Goal: Use online tool/utility: Use online tool/utility

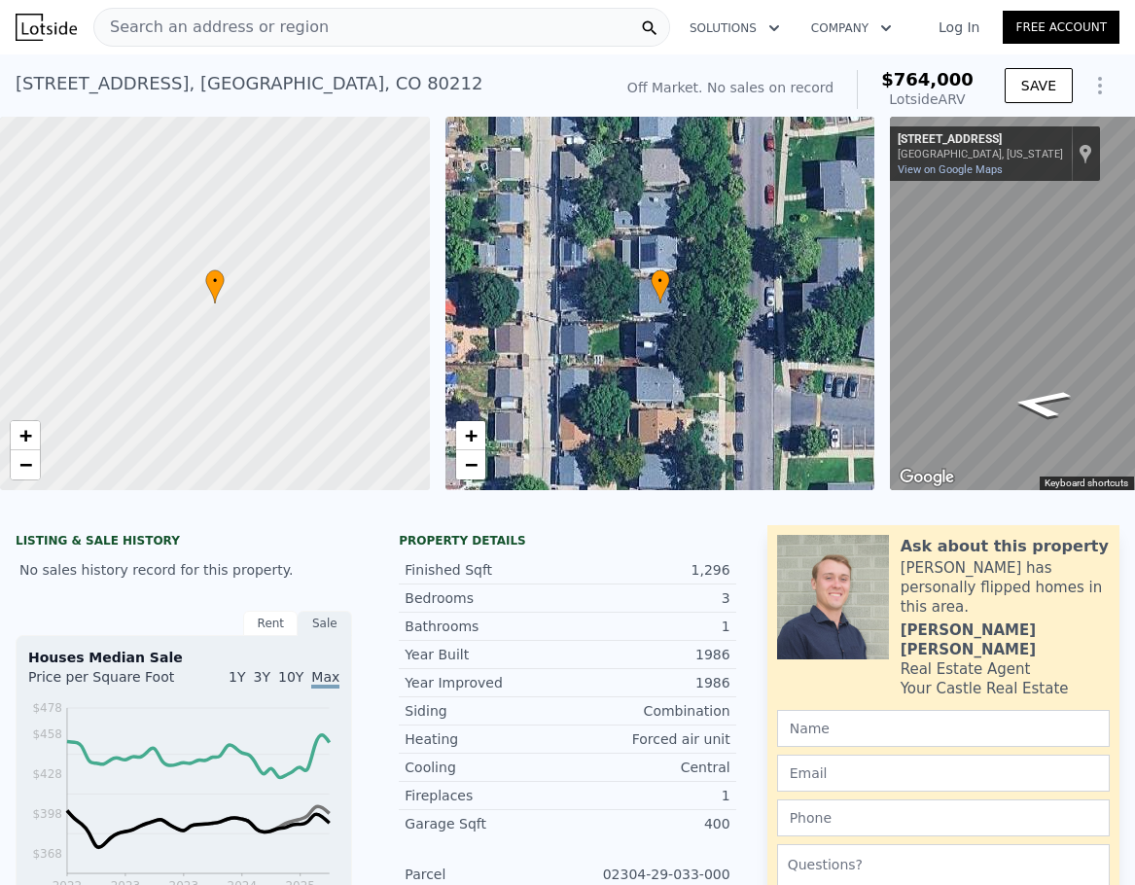
click at [485, 34] on div "Search an address or region" at bounding box center [381, 27] width 577 height 39
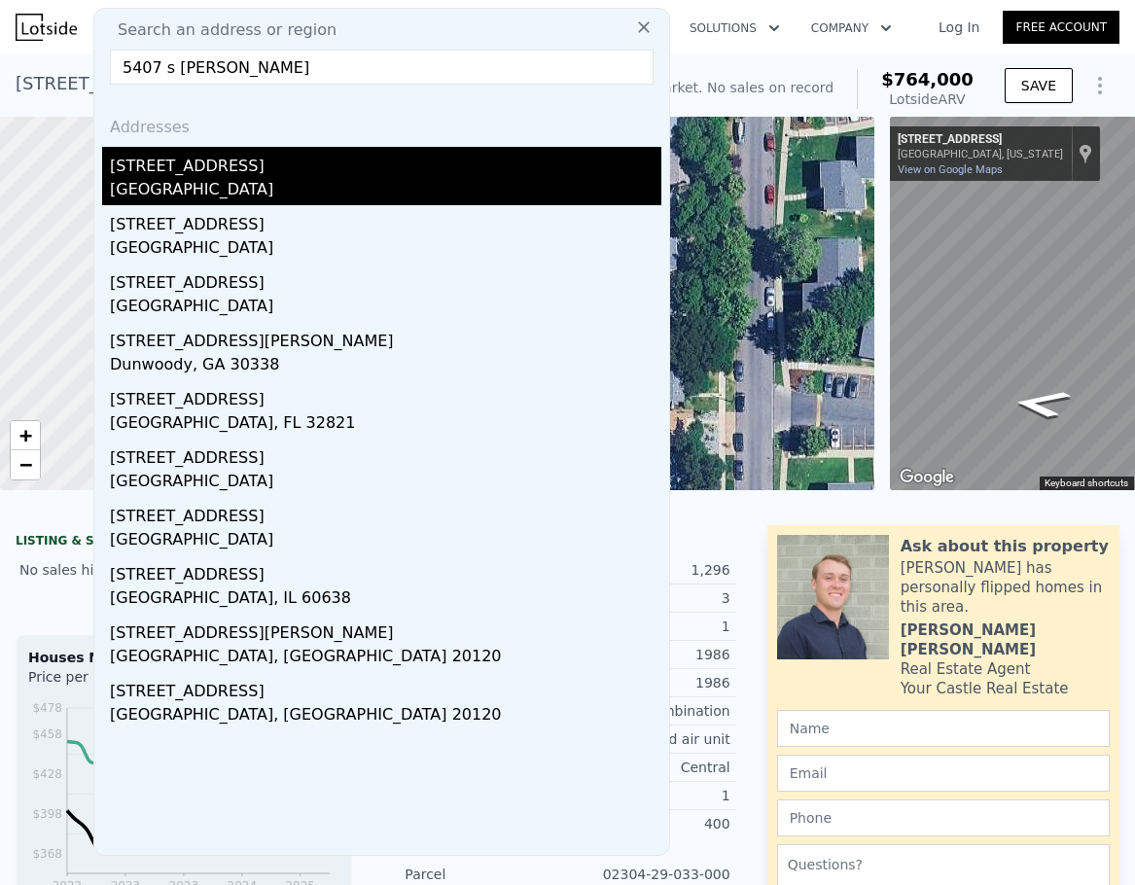
type input "5407 s [PERSON_NAME]"
click at [259, 170] on div "[STREET_ADDRESS]" at bounding box center [386, 162] width 552 height 31
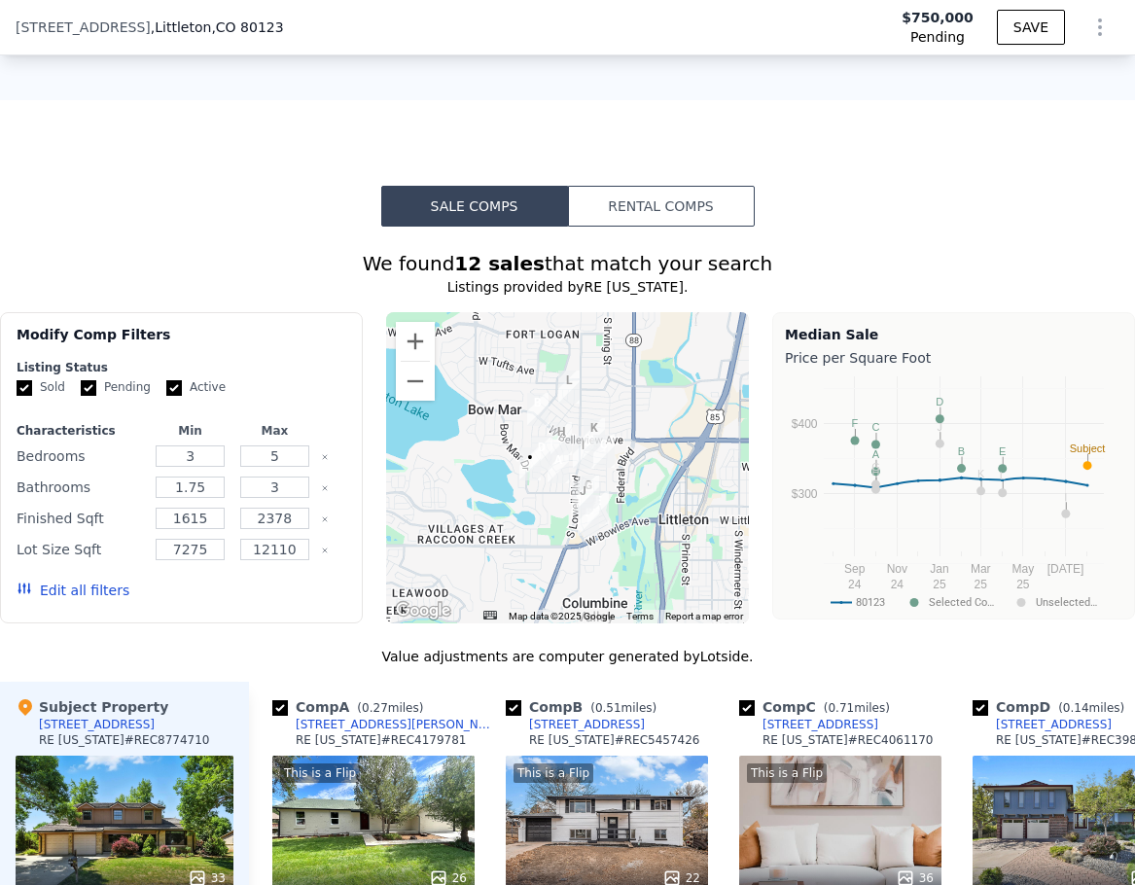
scroll to position [1390, 0]
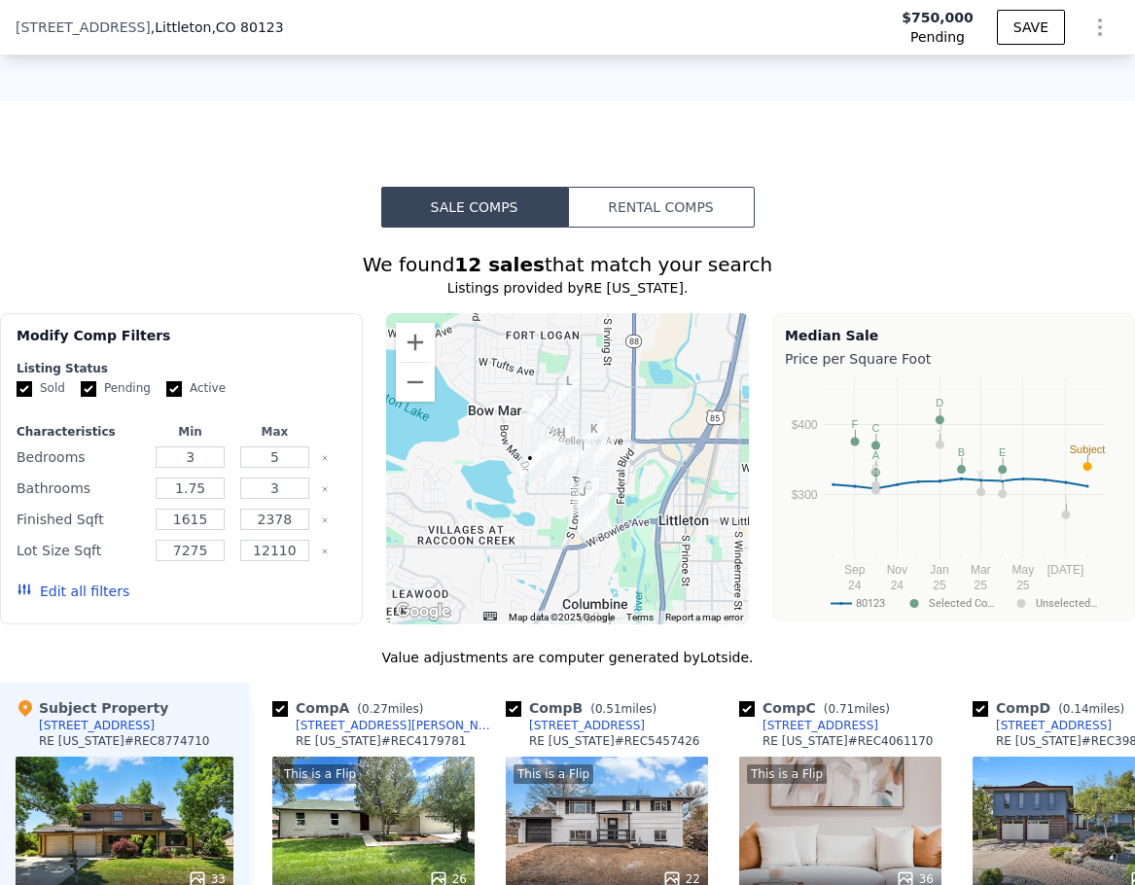
type input "$ 750,000"
type input "-$ 96,658"
click at [934, 28] on span "Pending" at bounding box center [938, 36] width 54 height 19
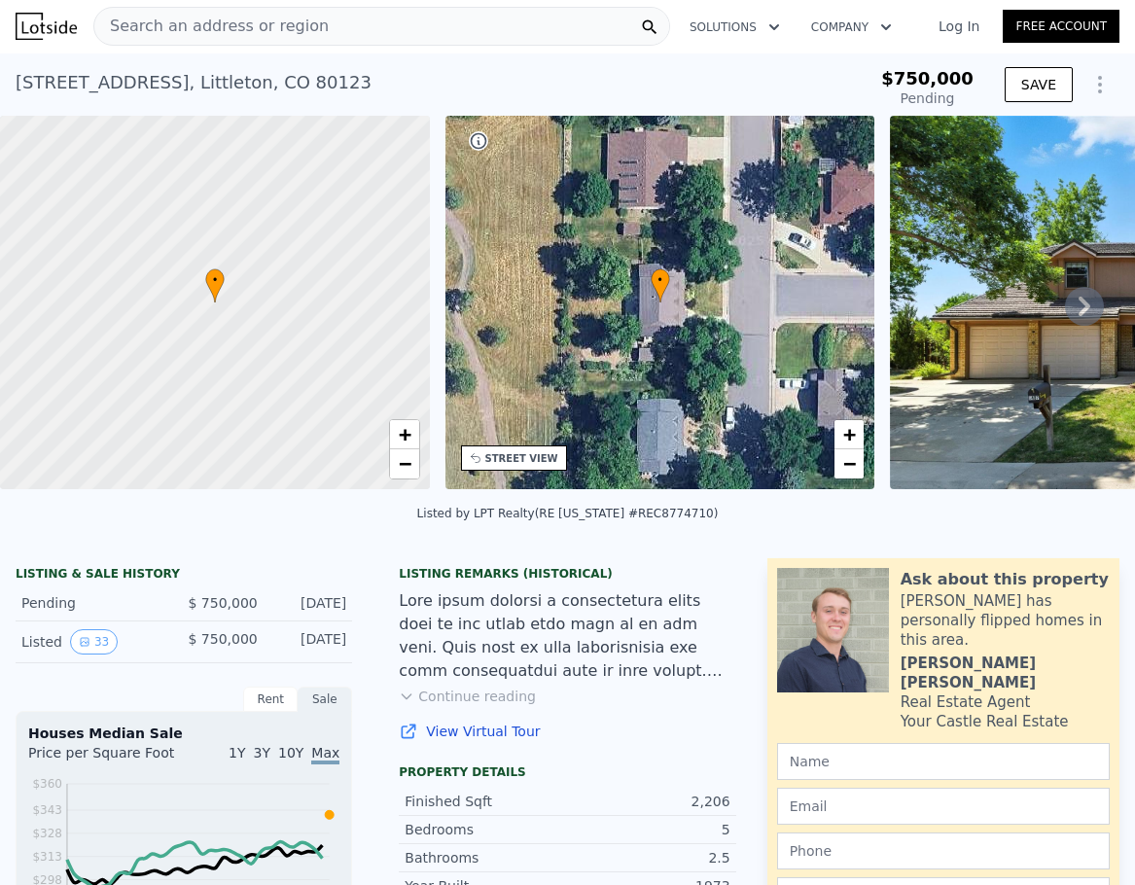
scroll to position [0, 0]
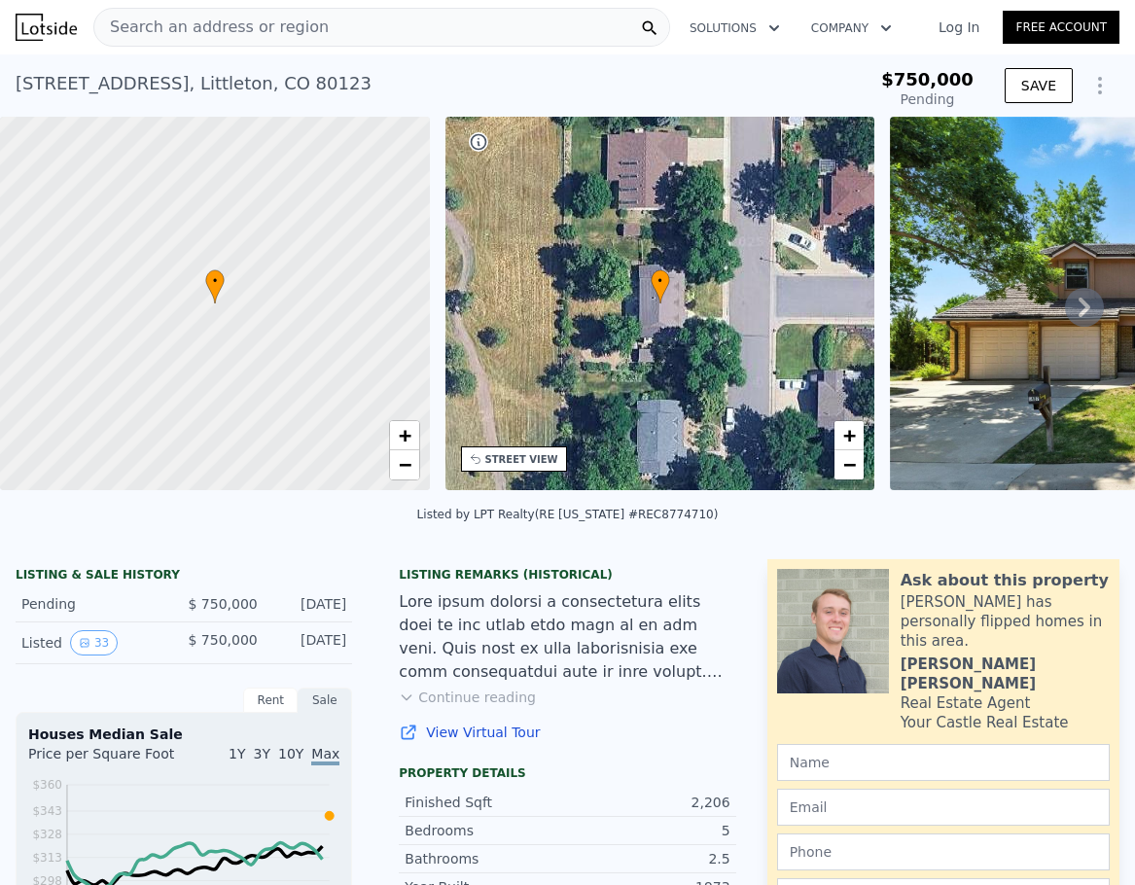
click at [1069, 314] on icon at bounding box center [1084, 307] width 39 height 39
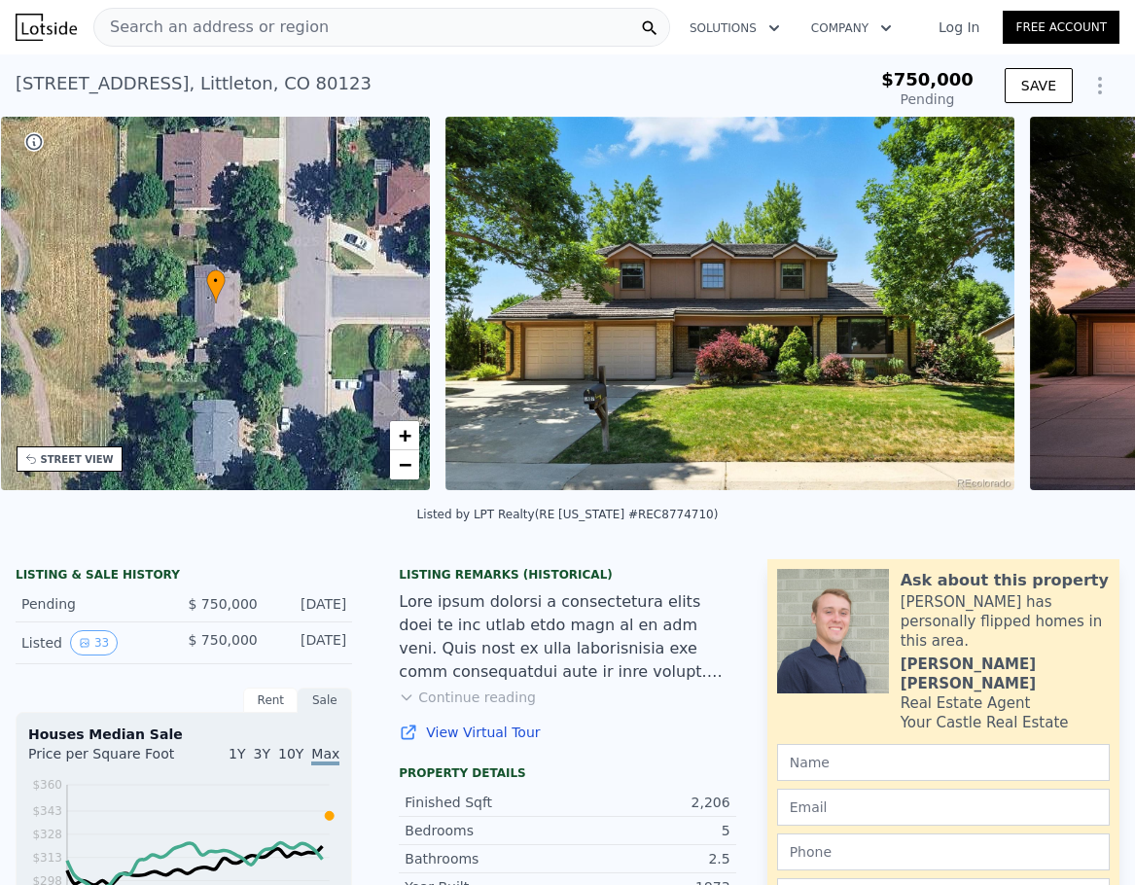
scroll to position [0, 453]
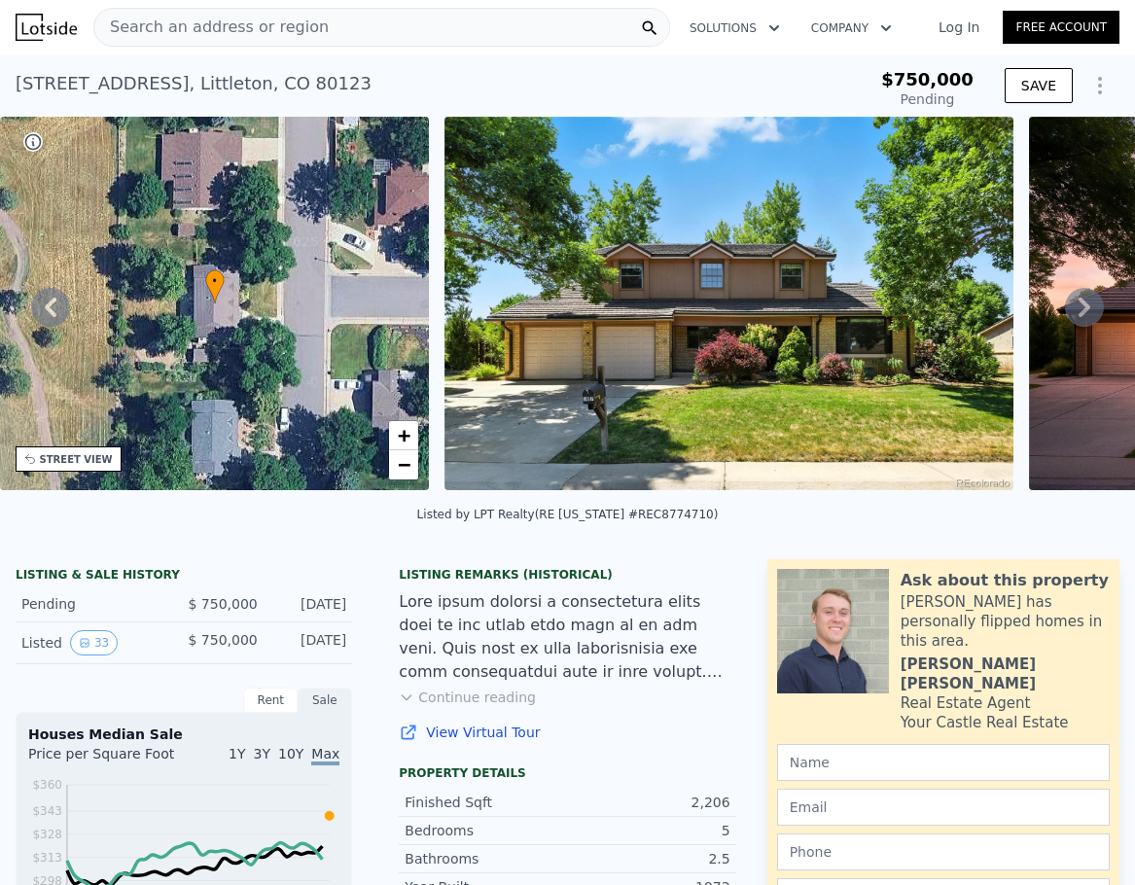
click at [1069, 314] on icon at bounding box center [1084, 307] width 39 height 39
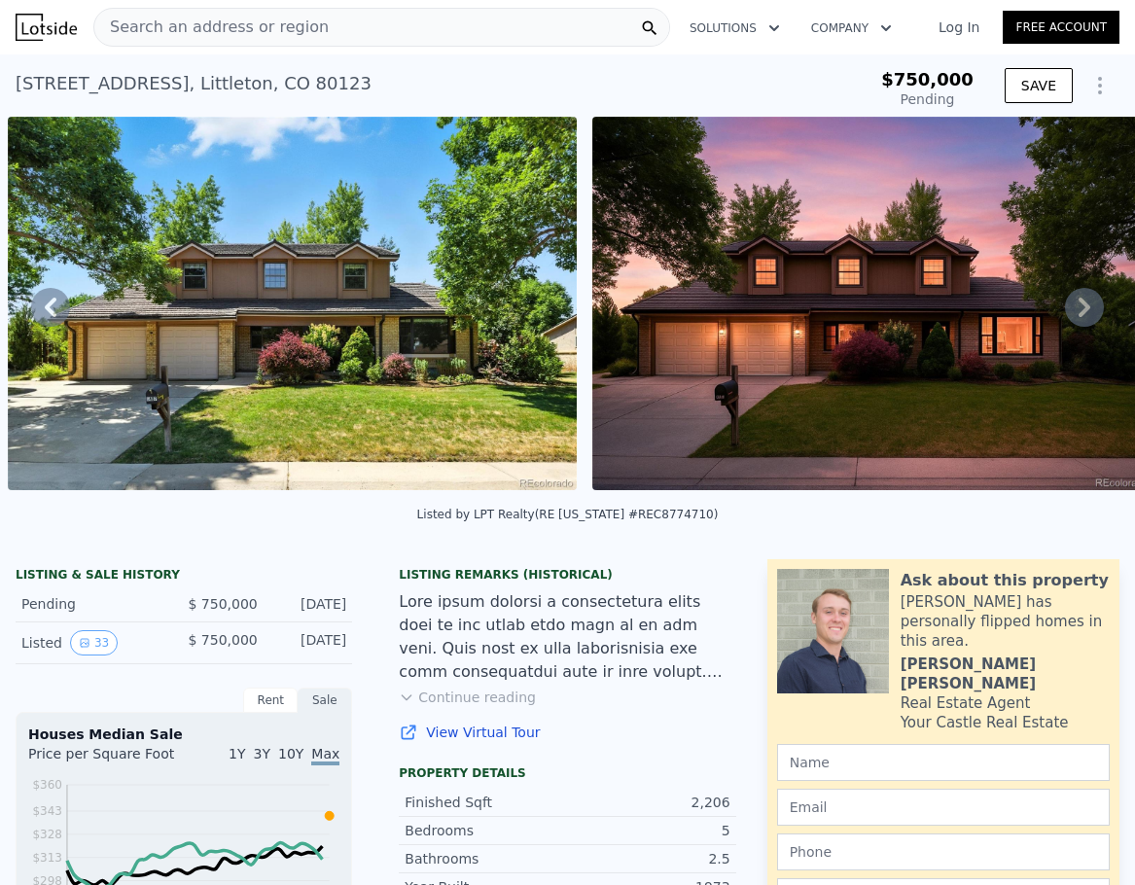
click at [1069, 314] on icon at bounding box center [1084, 307] width 39 height 39
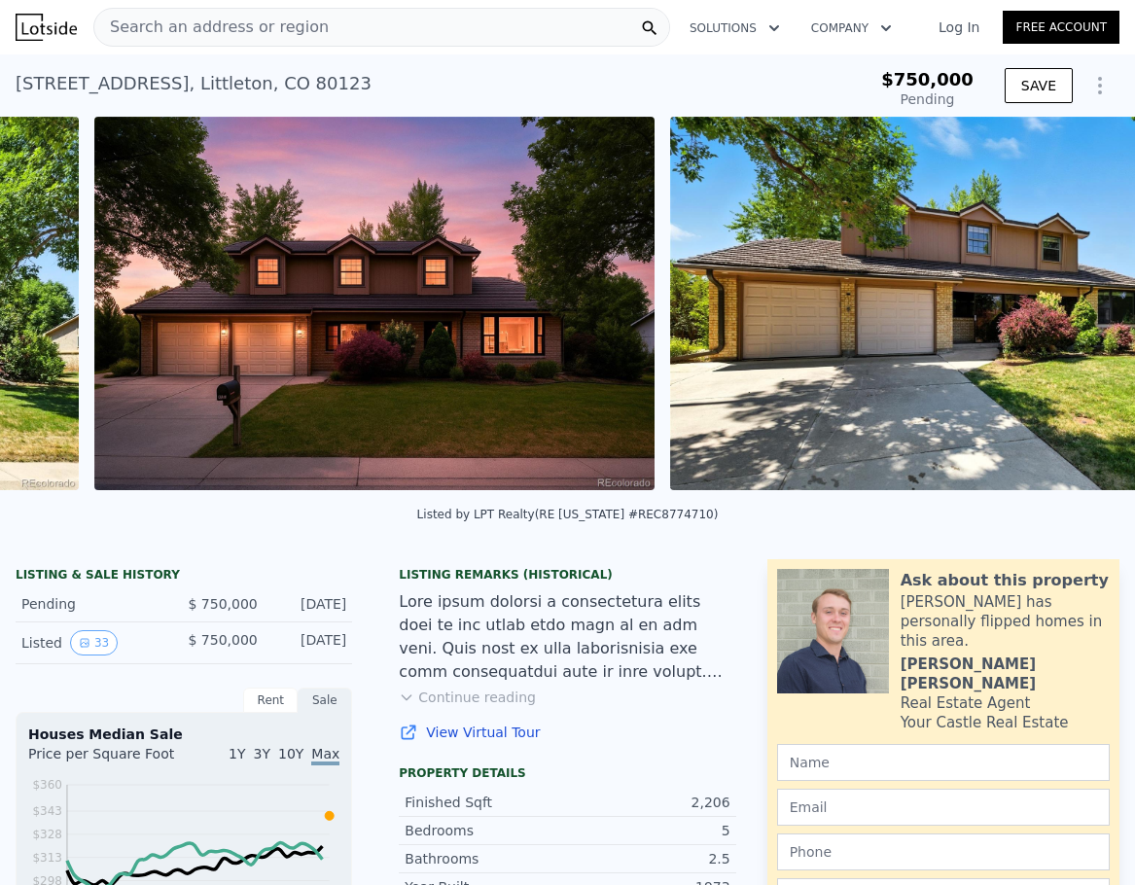
scroll to position [0, 1475]
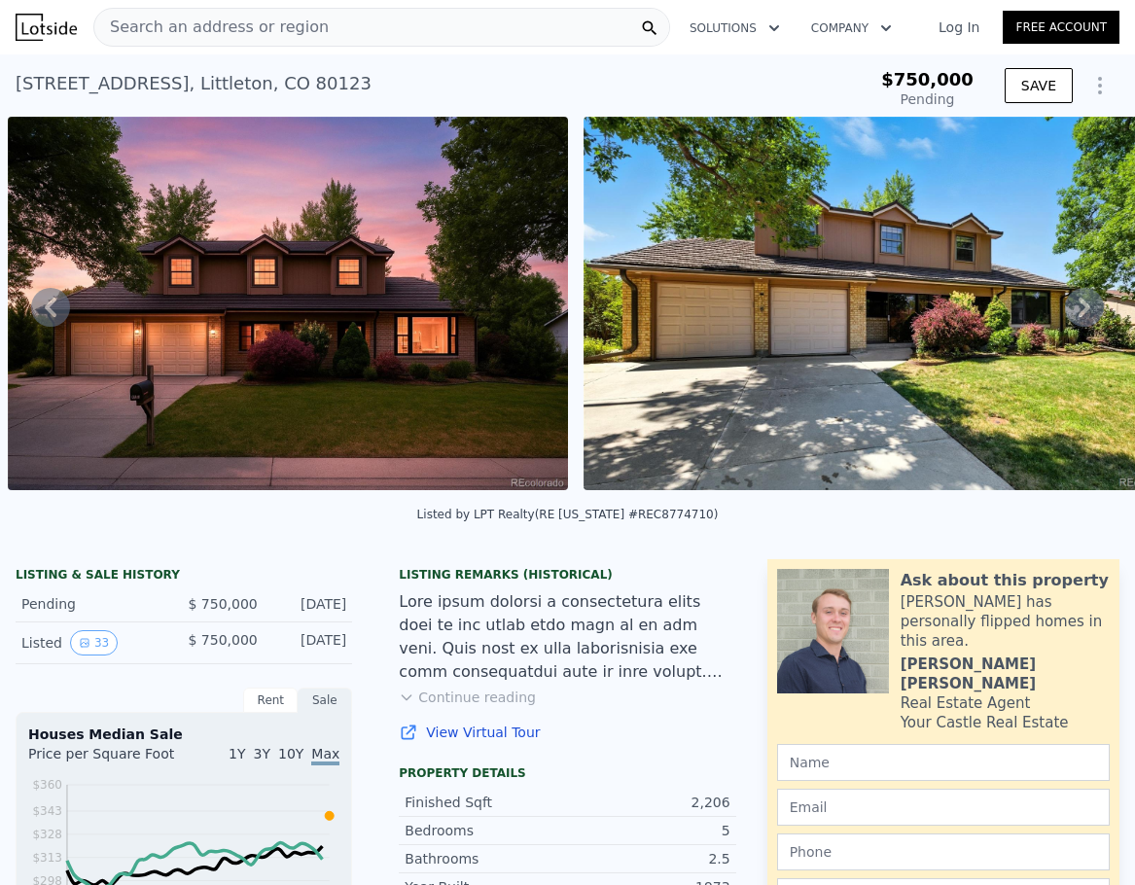
click at [45, 315] on icon at bounding box center [50, 307] width 39 height 39
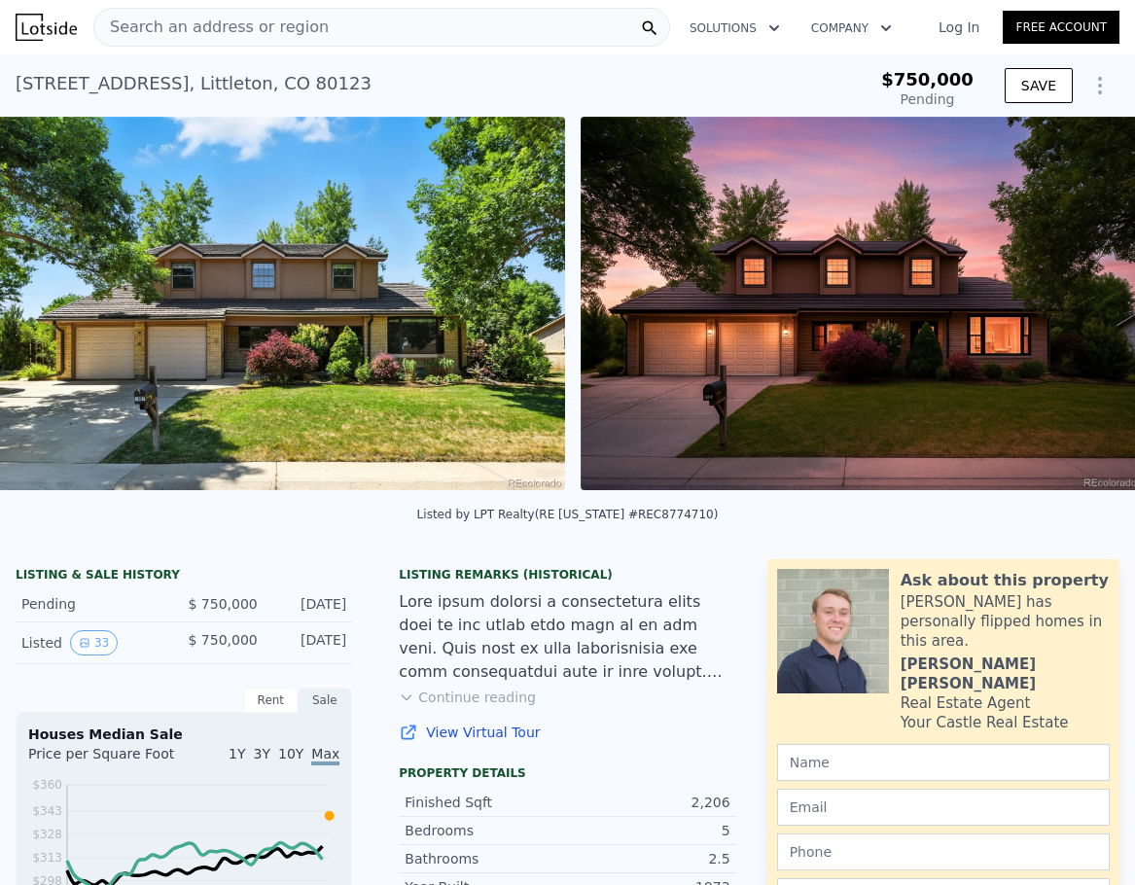
scroll to position [0, 890]
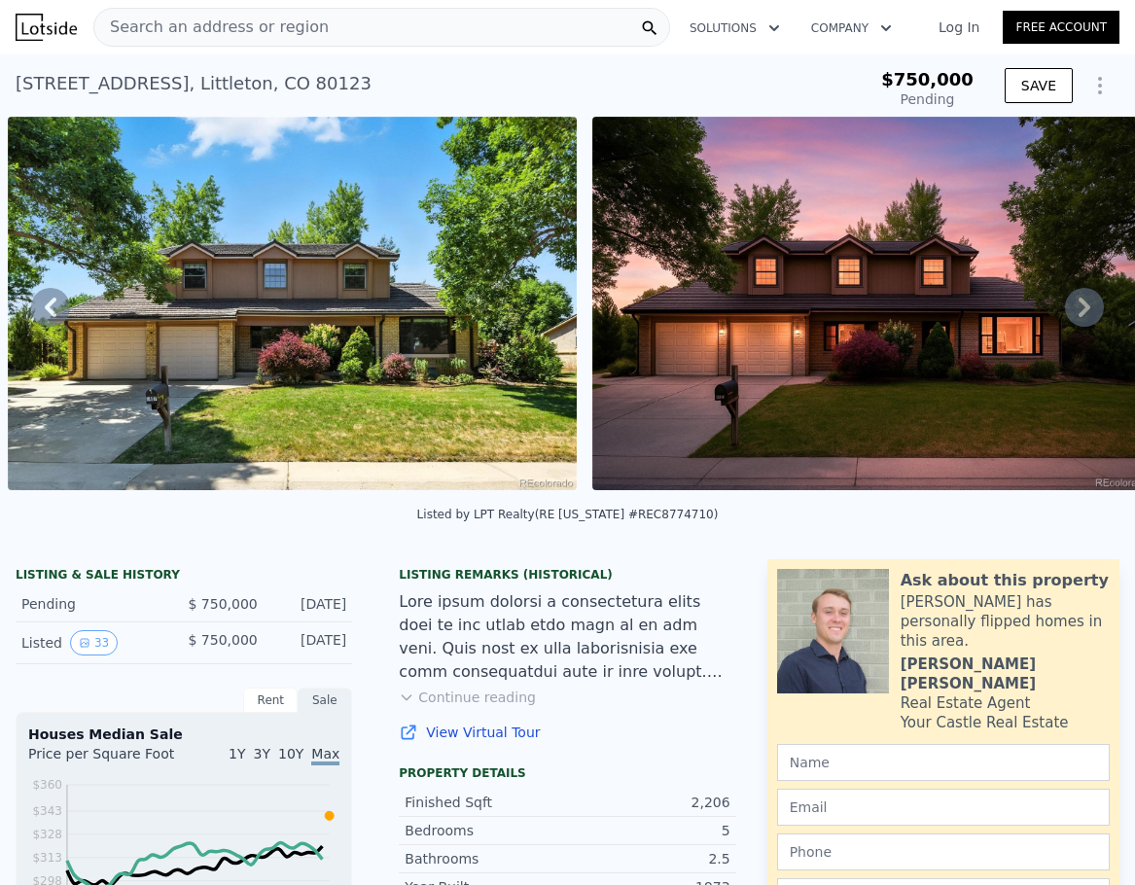
click at [322, 272] on img at bounding box center [292, 304] width 569 height 374
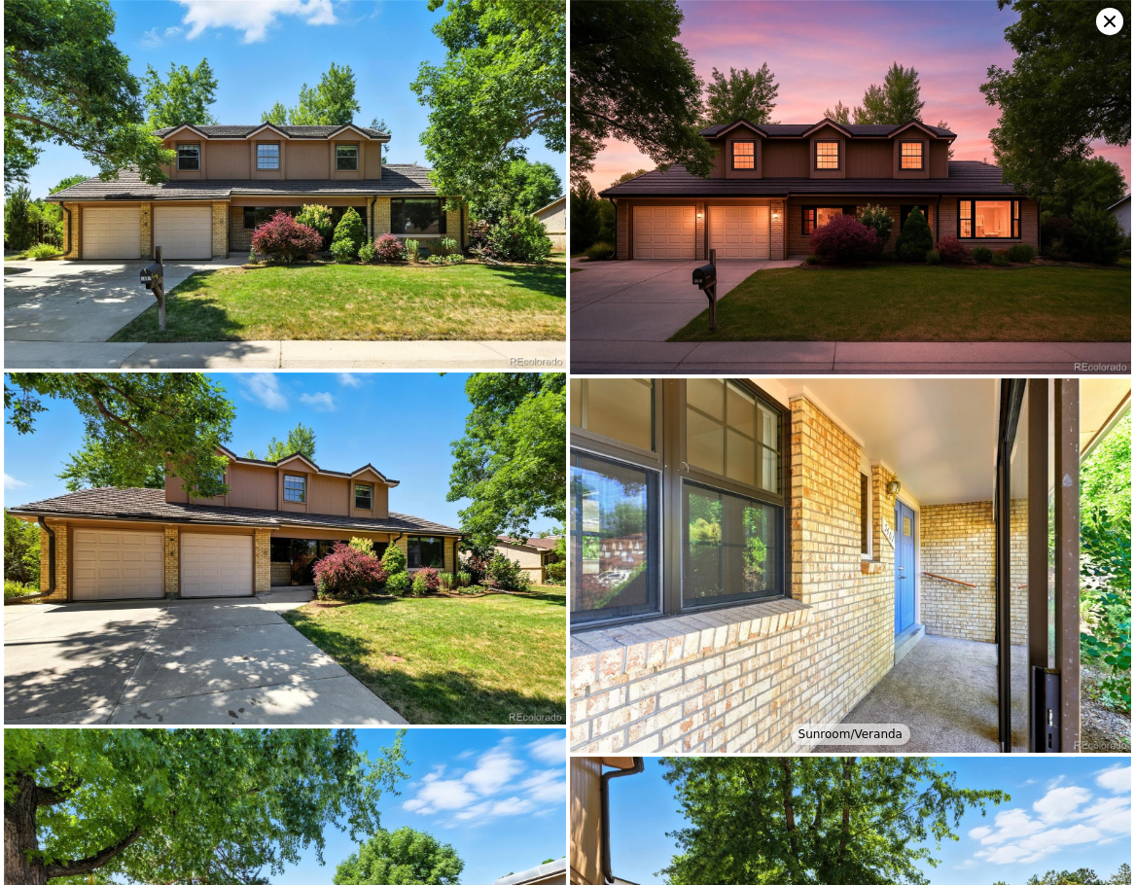
click at [326, 272] on img at bounding box center [285, 184] width 562 height 369
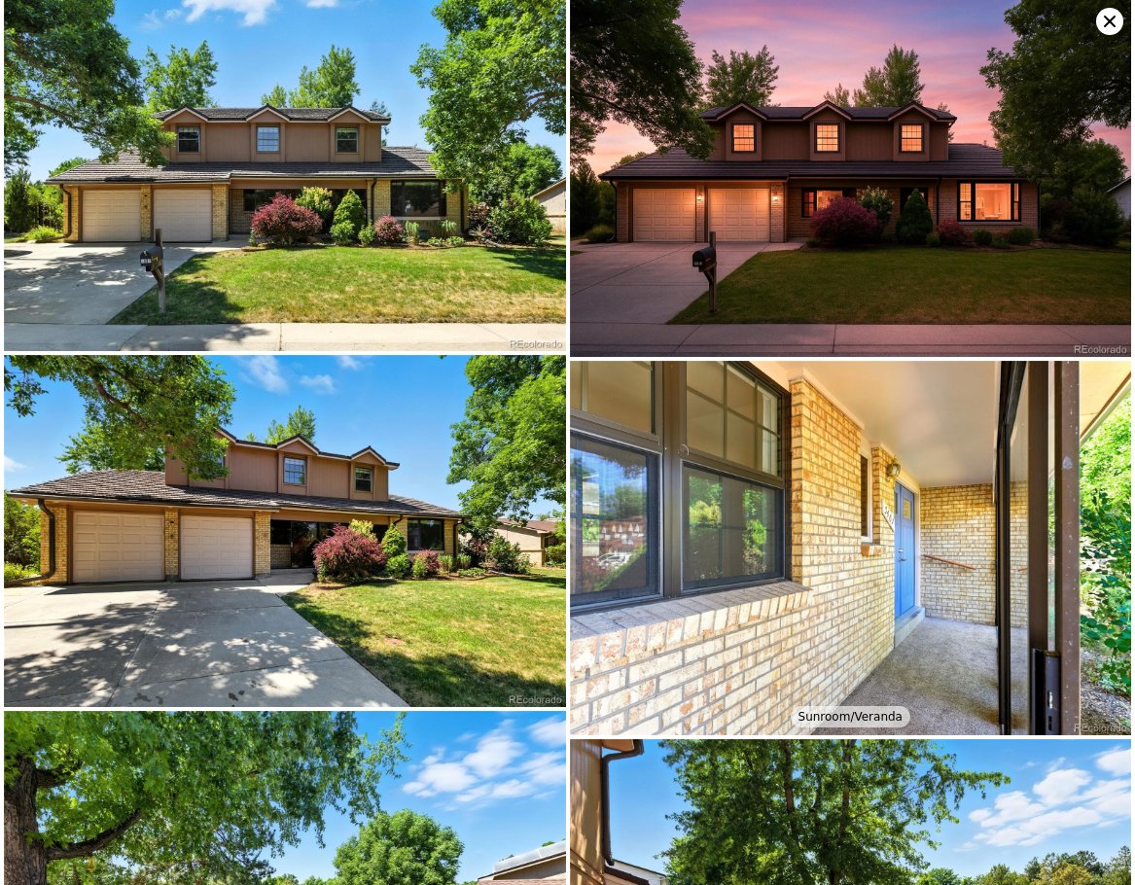
scroll to position [0, 0]
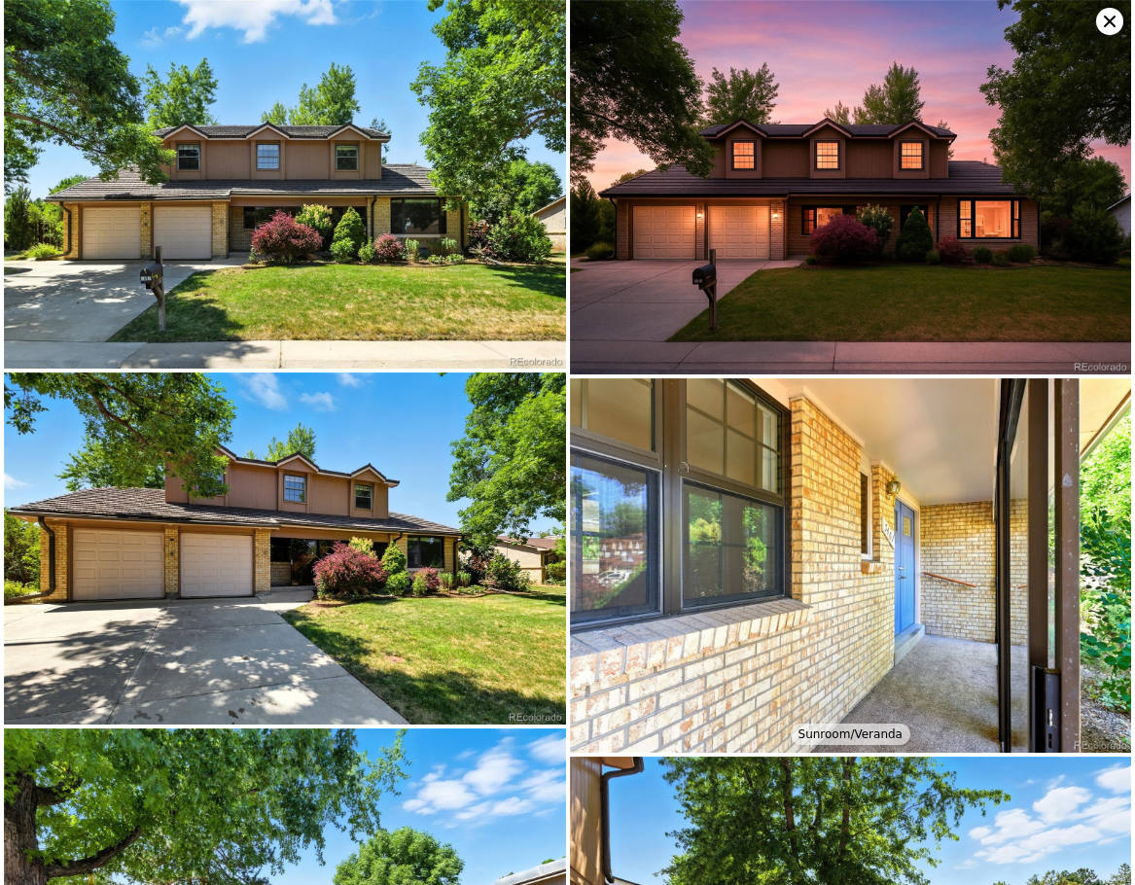
click at [734, 569] on img at bounding box center [851, 565] width 562 height 375
click at [841, 242] on img at bounding box center [851, 187] width 562 height 375
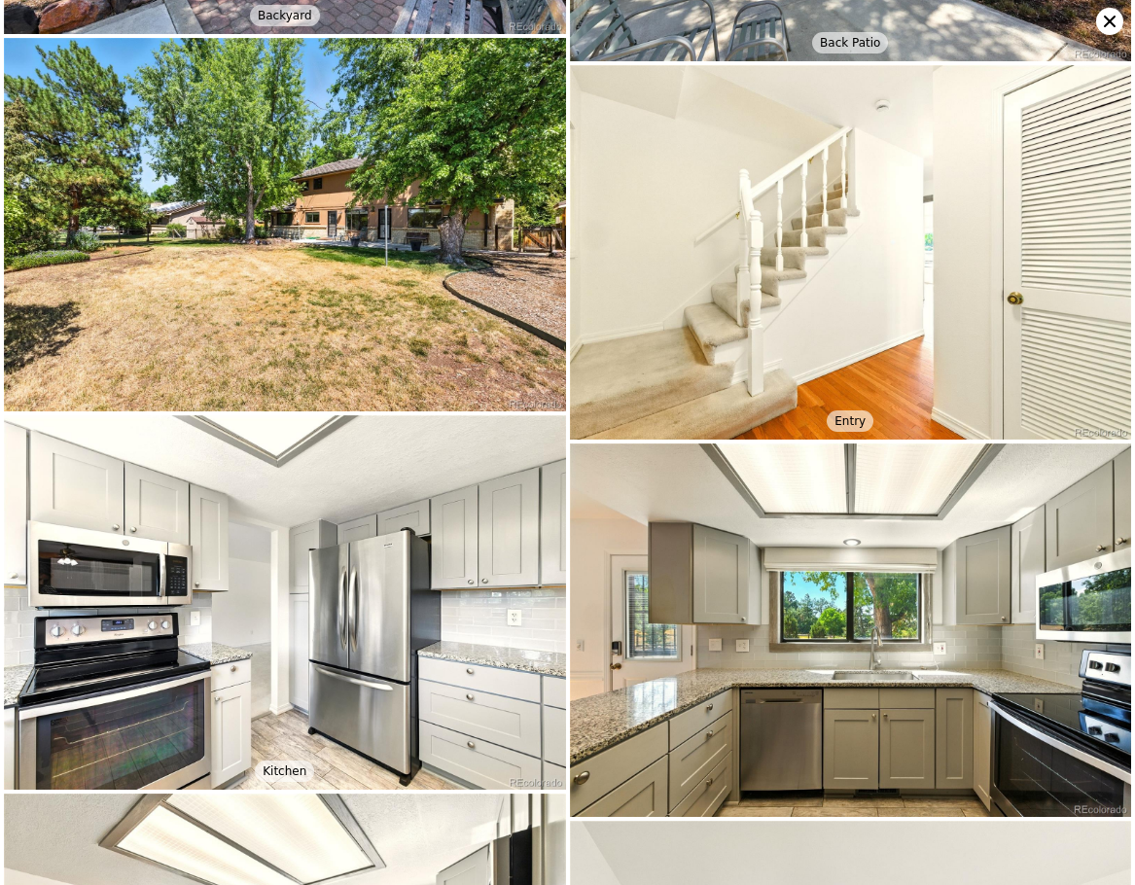
scroll to position [1093, 0]
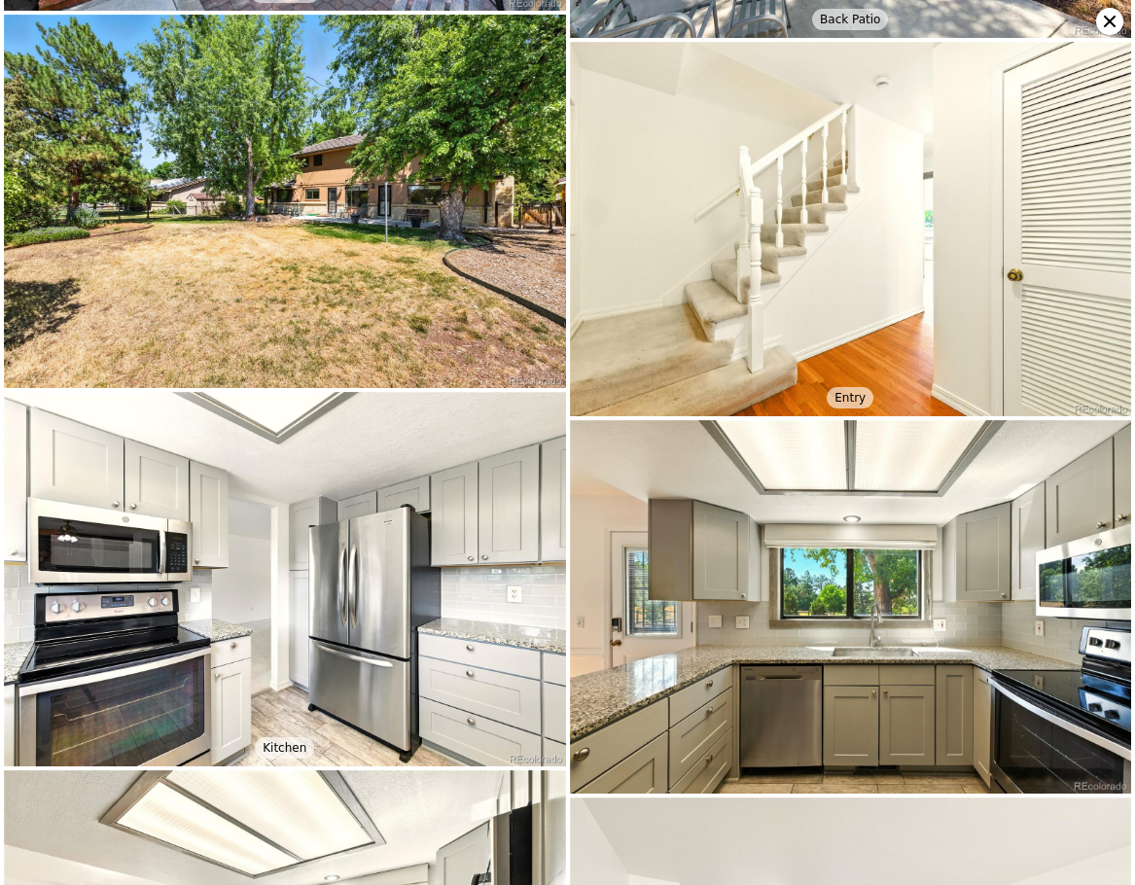
click at [843, 387] on div "Entry" at bounding box center [850, 397] width 47 height 21
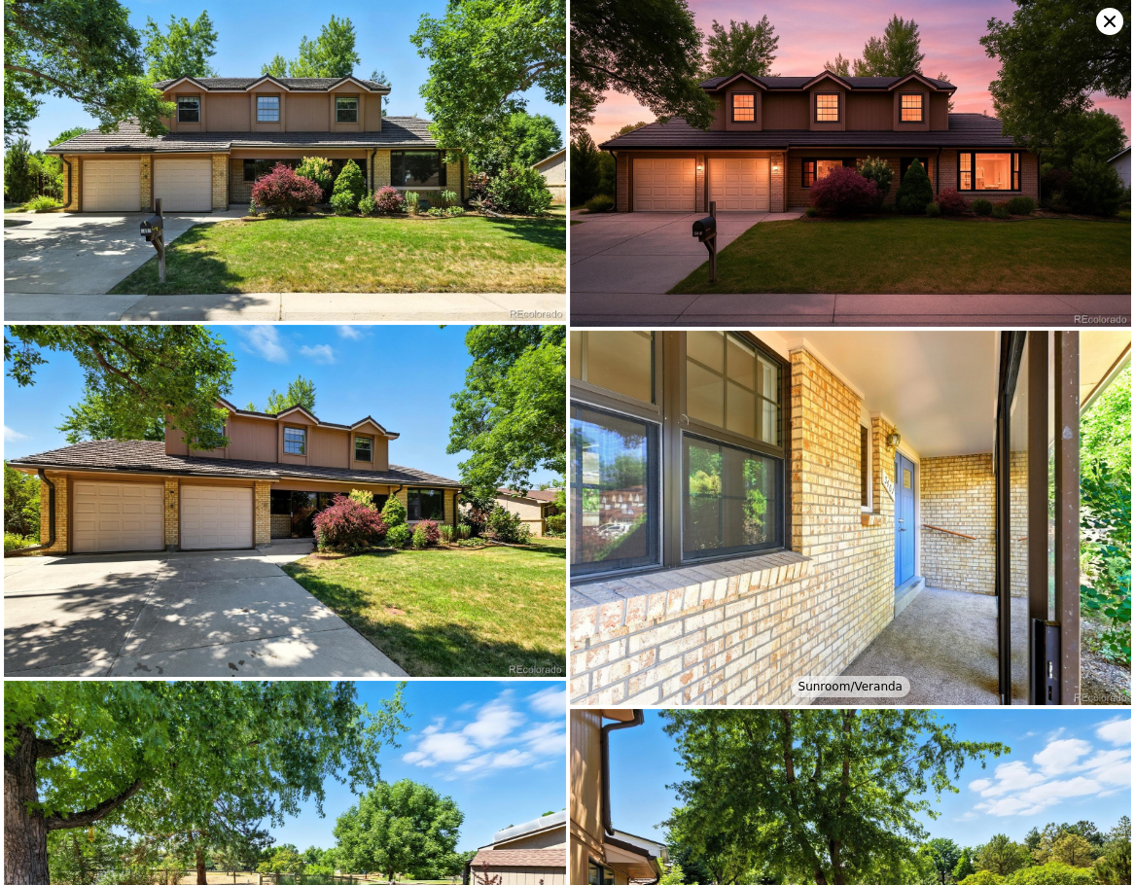
scroll to position [0, 0]
